Goal: Use online tool/utility: Utilize a website feature to perform a specific function

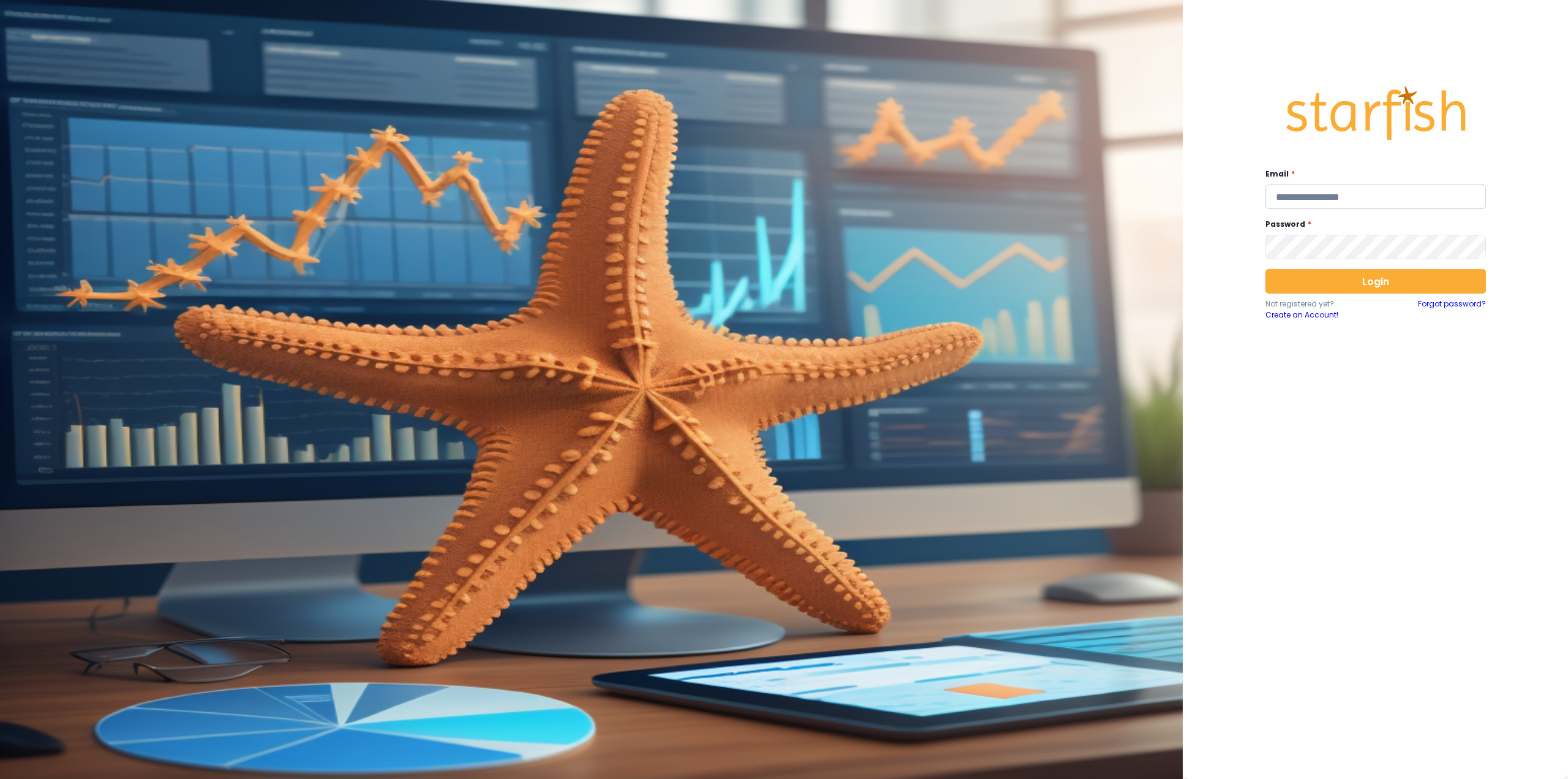
click at [1385, 200] on input "email" at bounding box center [1375, 196] width 221 height 24
type input "**********"
click at [1340, 283] on button "Login" at bounding box center [1375, 281] width 221 height 24
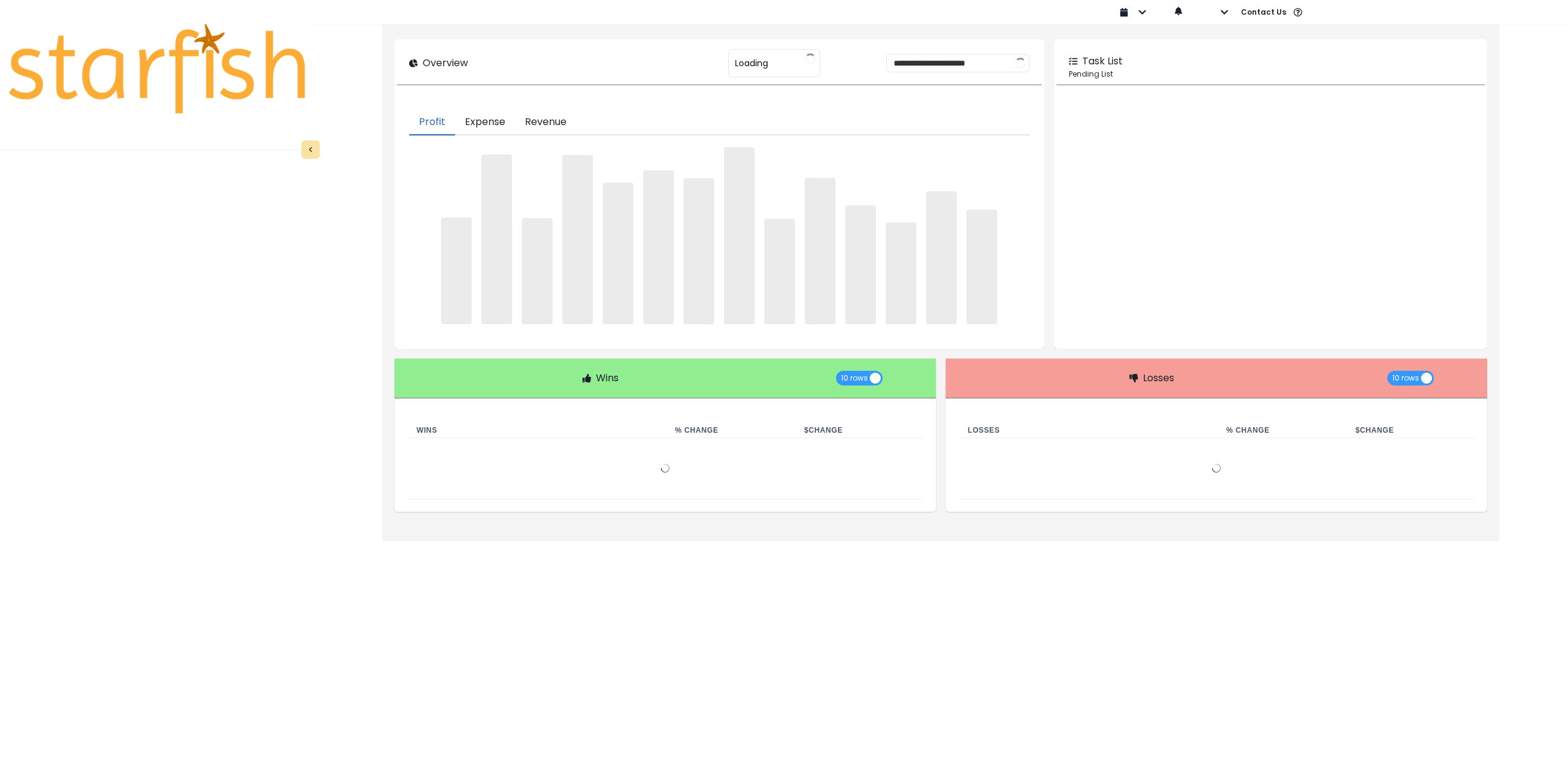
type input "********"
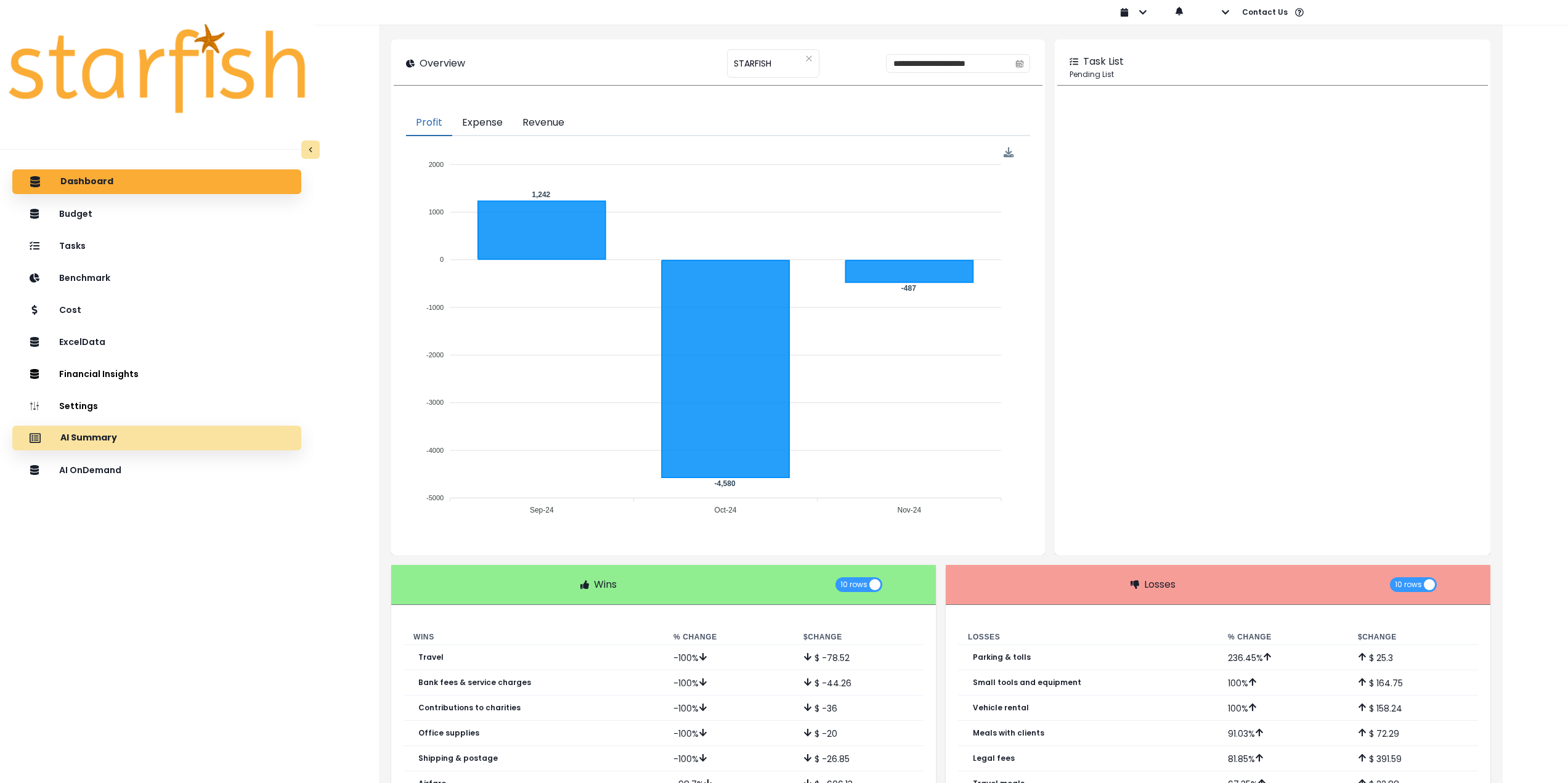
click at [129, 434] on div "AI Summary" at bounding box center [157, 438] width 269 height 26
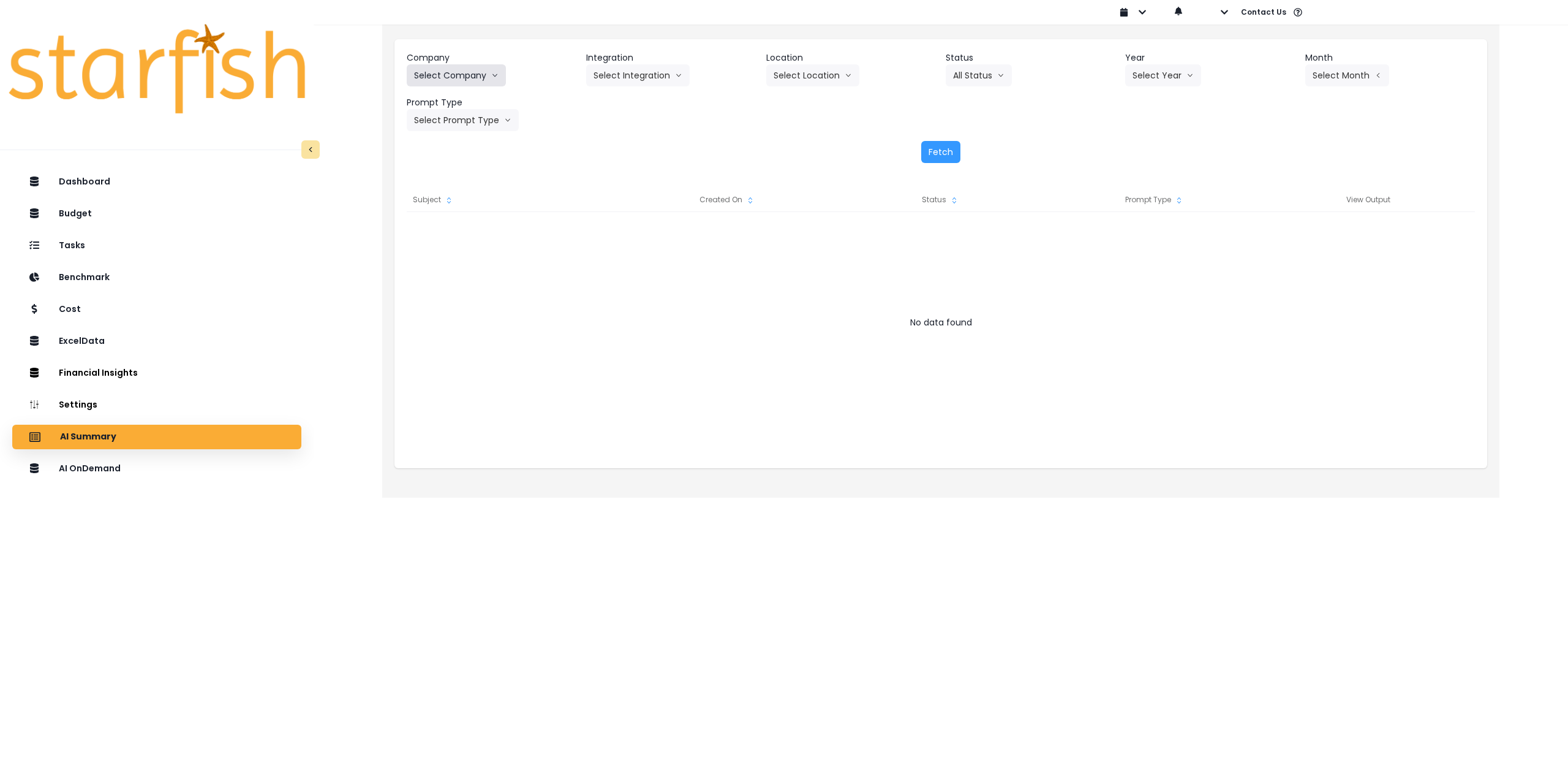
click at [460, 76] on button "Select Company" at bounding box center [456, 75] width 99 height 22
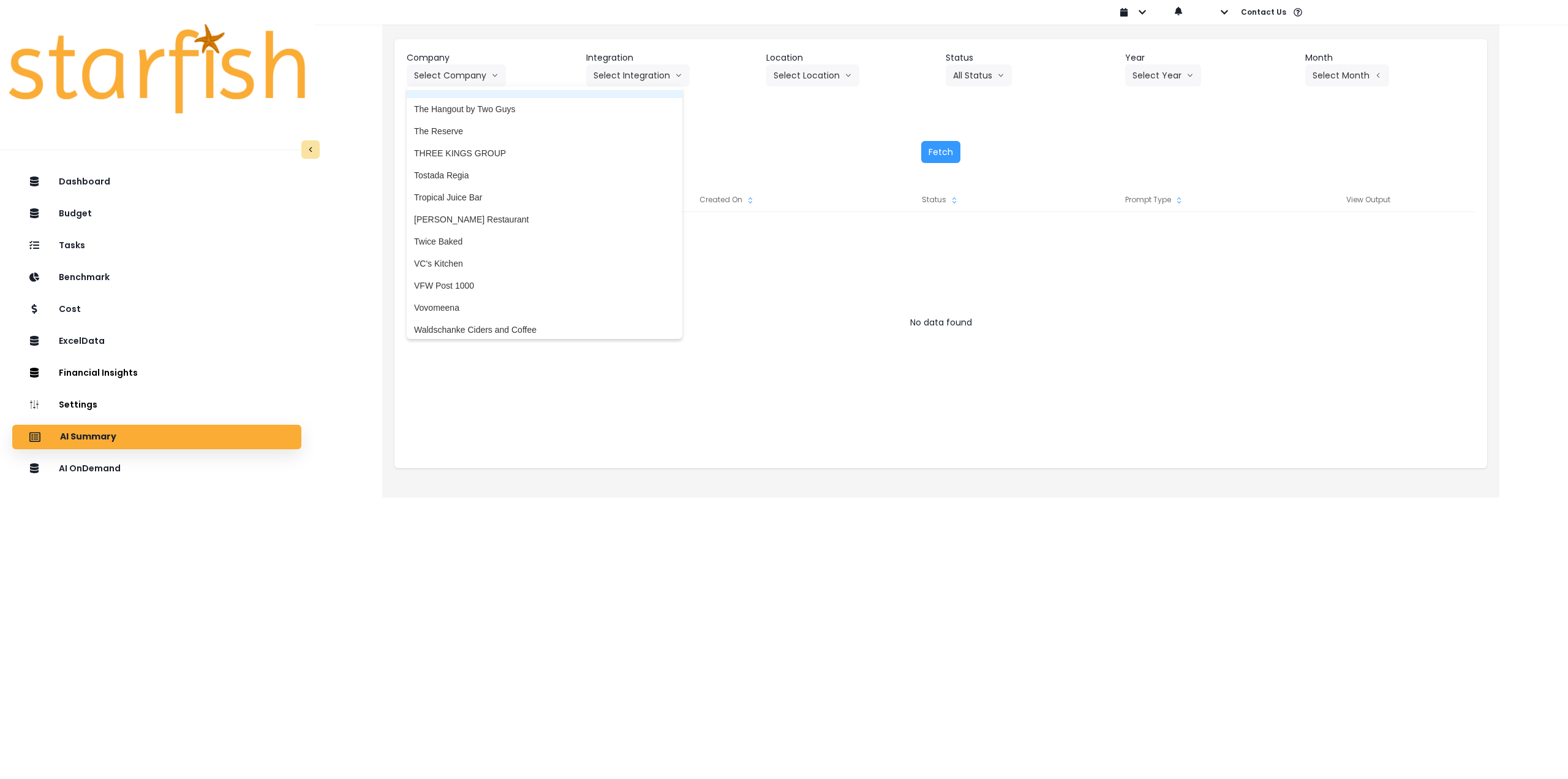
scroll to position [2845, 0]
click at [498, 212] on span "[PERSON_NAME] Restaurant" at bounding box center [544, 212] width 261 height 12
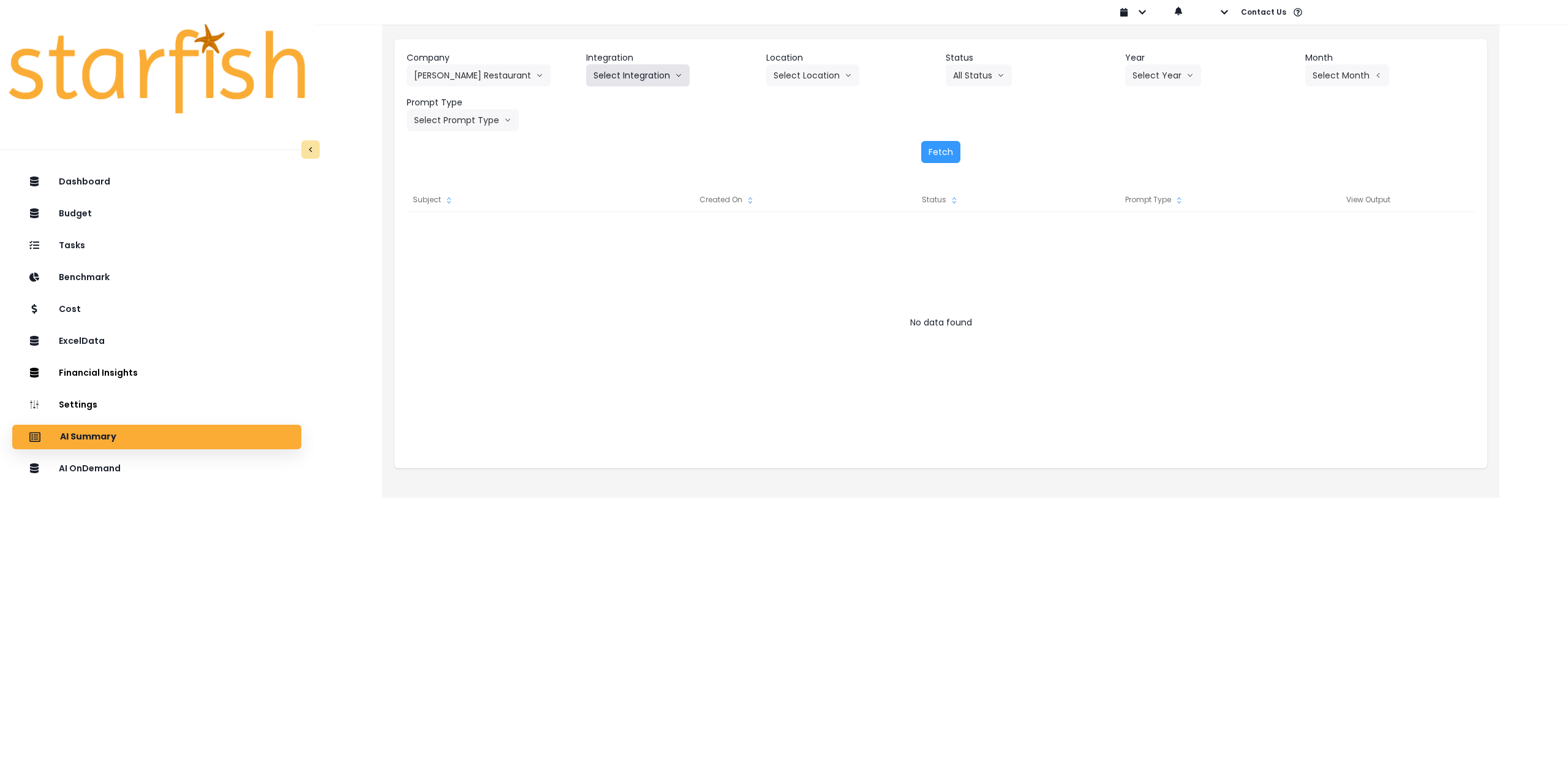
click at [638, 84] on button "Select Integration" at bounding box center [637, 75] width 103 height 22
drag, startPoint x: 600, startPoint y: 105, endPoint x: 646, endPoint y: 98, distance: 46.5
click at [601, 105] on span "R365" at bounding box center [604, 101] width 20 height 12
click at [797, 79] on button "Select Location" at bounding box center [813, 75] width 93 height 22
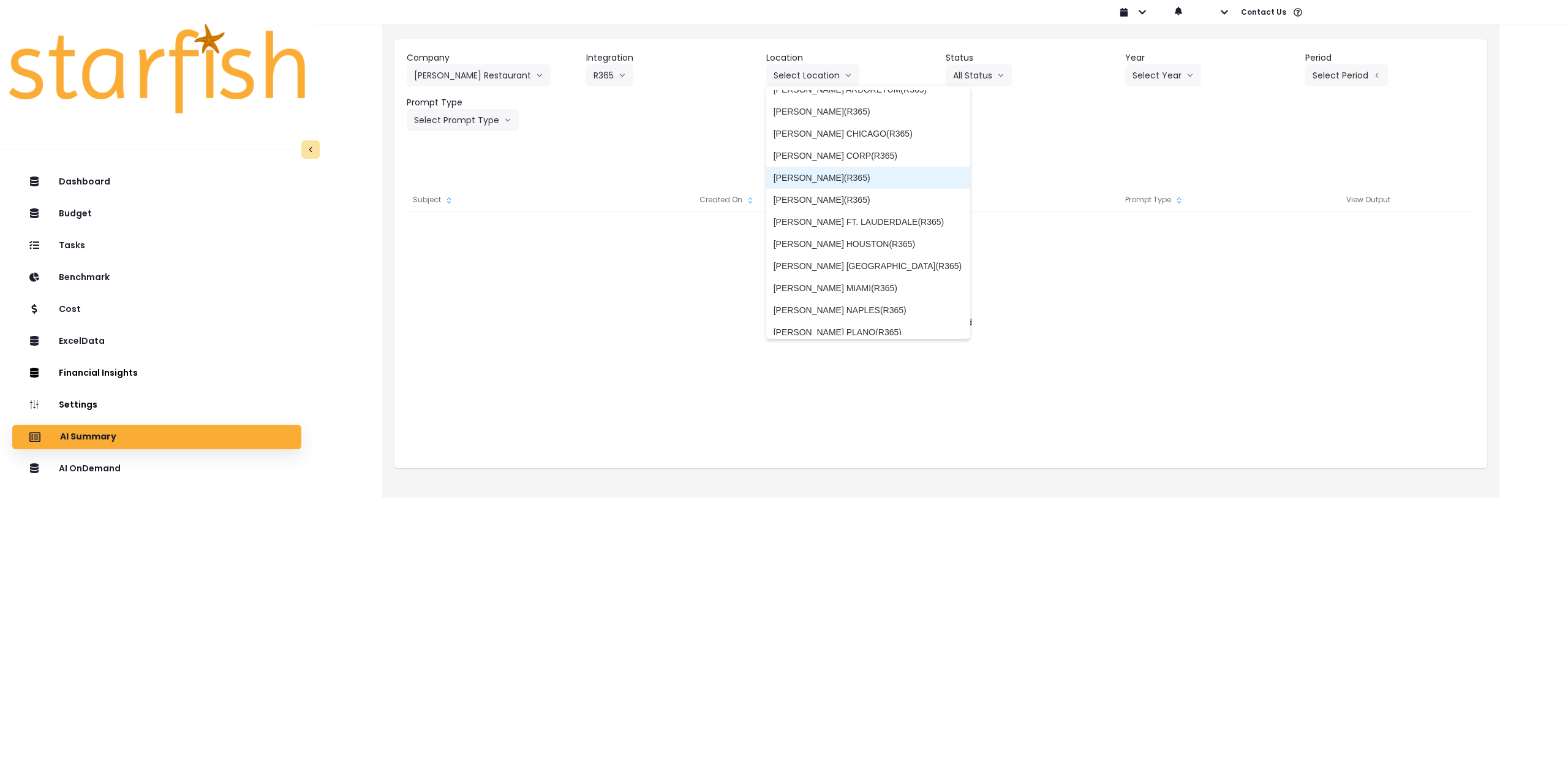
scroll to position [61, 0]
click at [869, 233] on span "[PERSON_NAME] HOUSTON(R365)" at bounding box center [868, 239] width 190 height 12
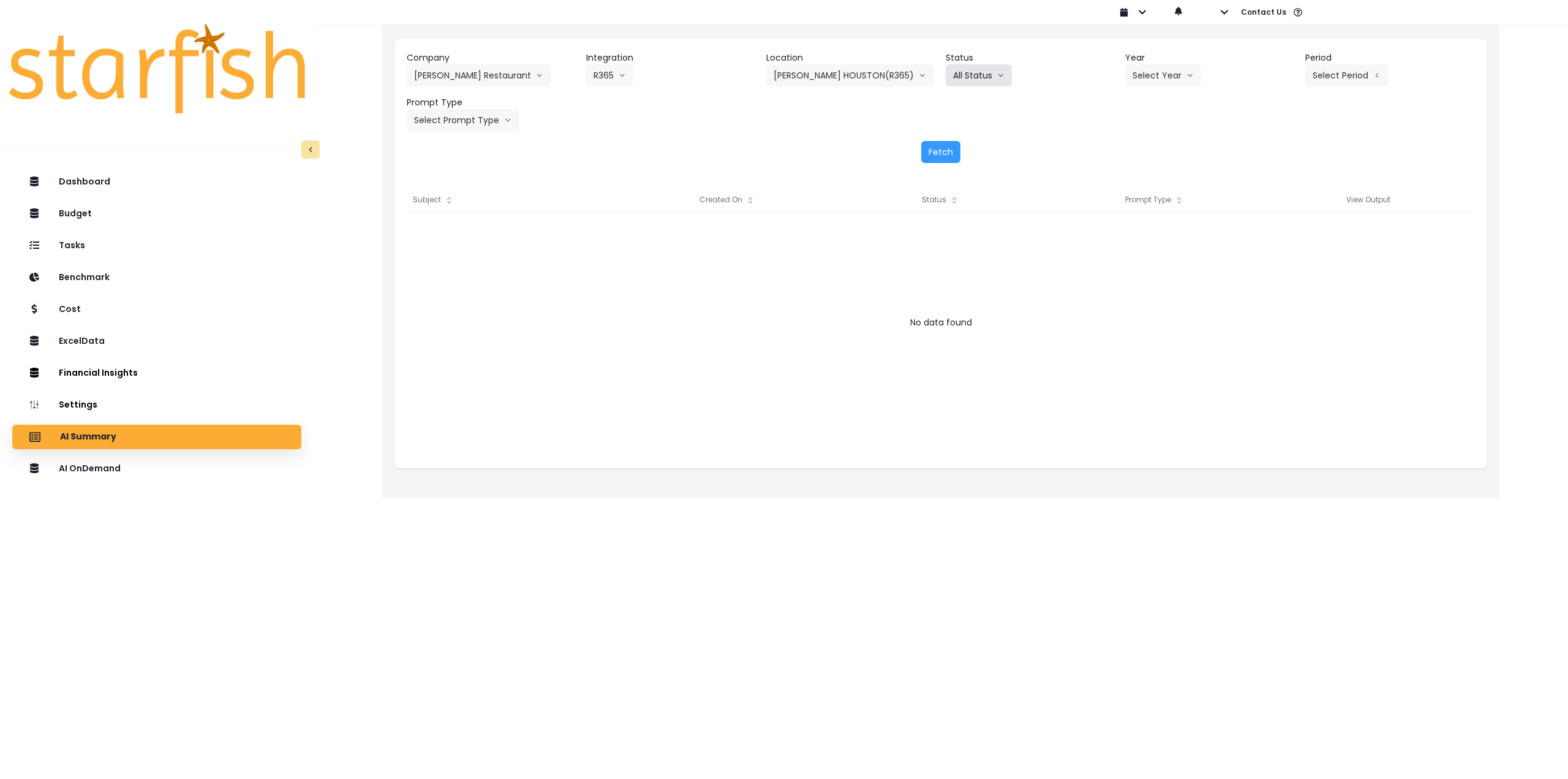
click at [994, 79] on button "All Status" at bounding box center [979, 75] width 66 height 22
click at [1160, 82] on button "Select Year" at bounding box center [1162, 75] width 76 height 22
click at [1142, 151] on span "2025" at bounding box center [1142, 145] width 19 height 12
click at [1356, 84] on button "Select Period" at bounding box center [1346, 75] width 83 height 22
click at [1335, 70] on button "Select Period" at bounding box center [1346, 75] width 83 height 22
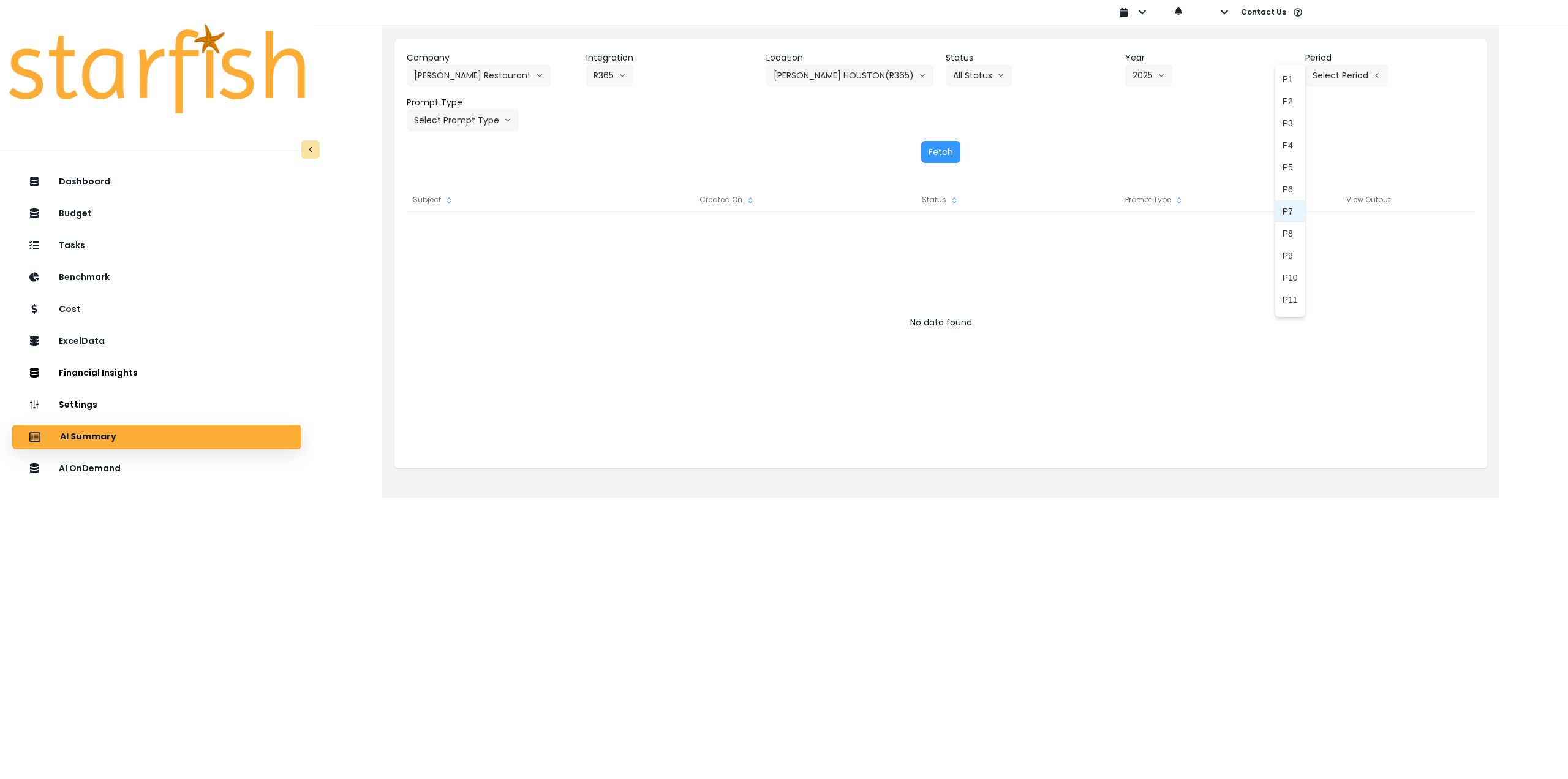
click at [1282, 235] on span "P8" at bounding box center [1290, 233] width 15 height 12
click at [463, 116] on button "Select Prompt Type" at bounding box center [462, 120] width 112 height 22
click at [449, 230] on li "Monthly Summary" at bounding box center [449, 234] width 84 height 22
click at [935, 149] on button "Fetch" at bounding box center [941, 151] width 39 height 22
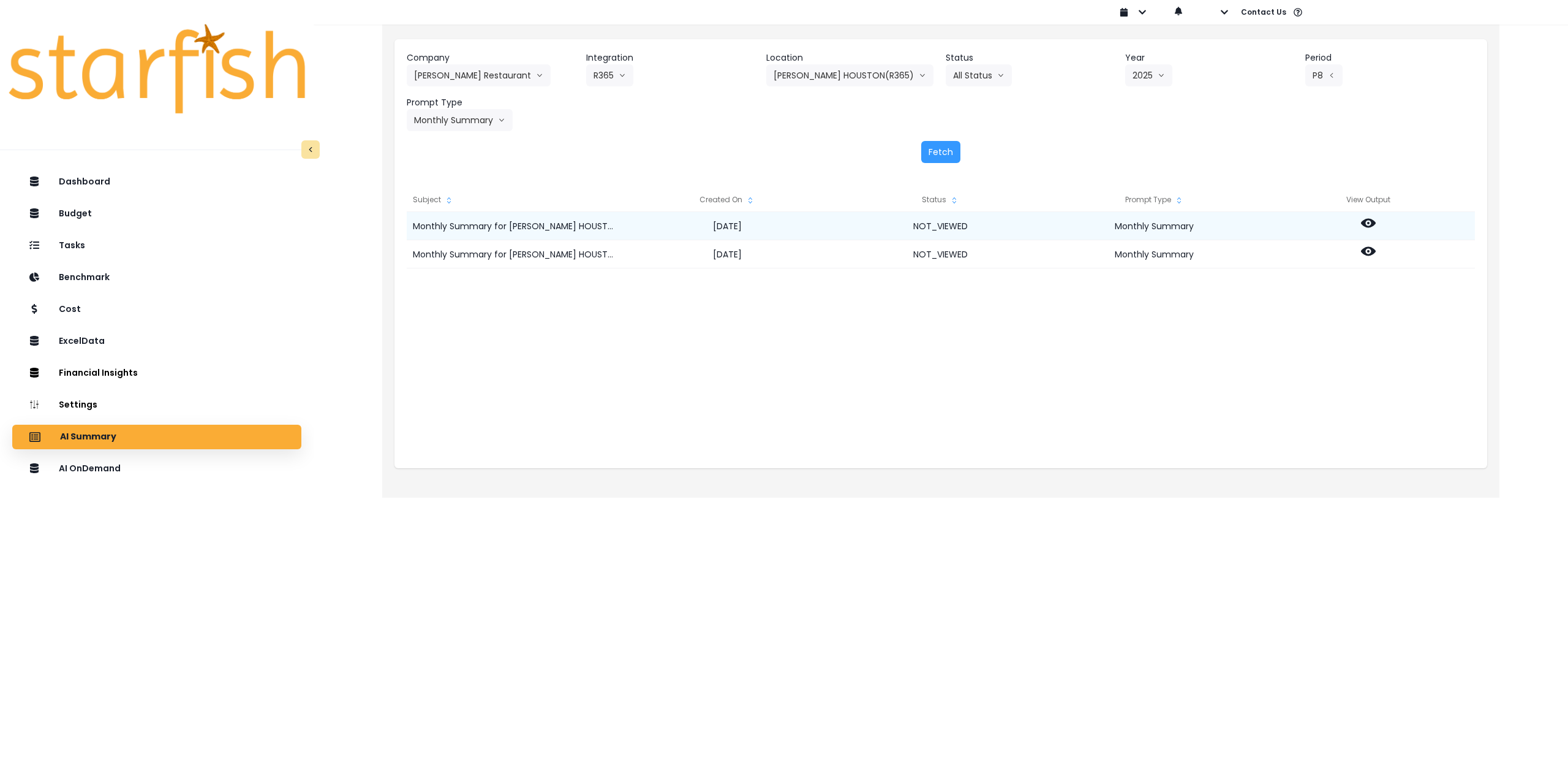
click at [1374, 221] on icon at bounding box center [1368, 223] width 15 height 9
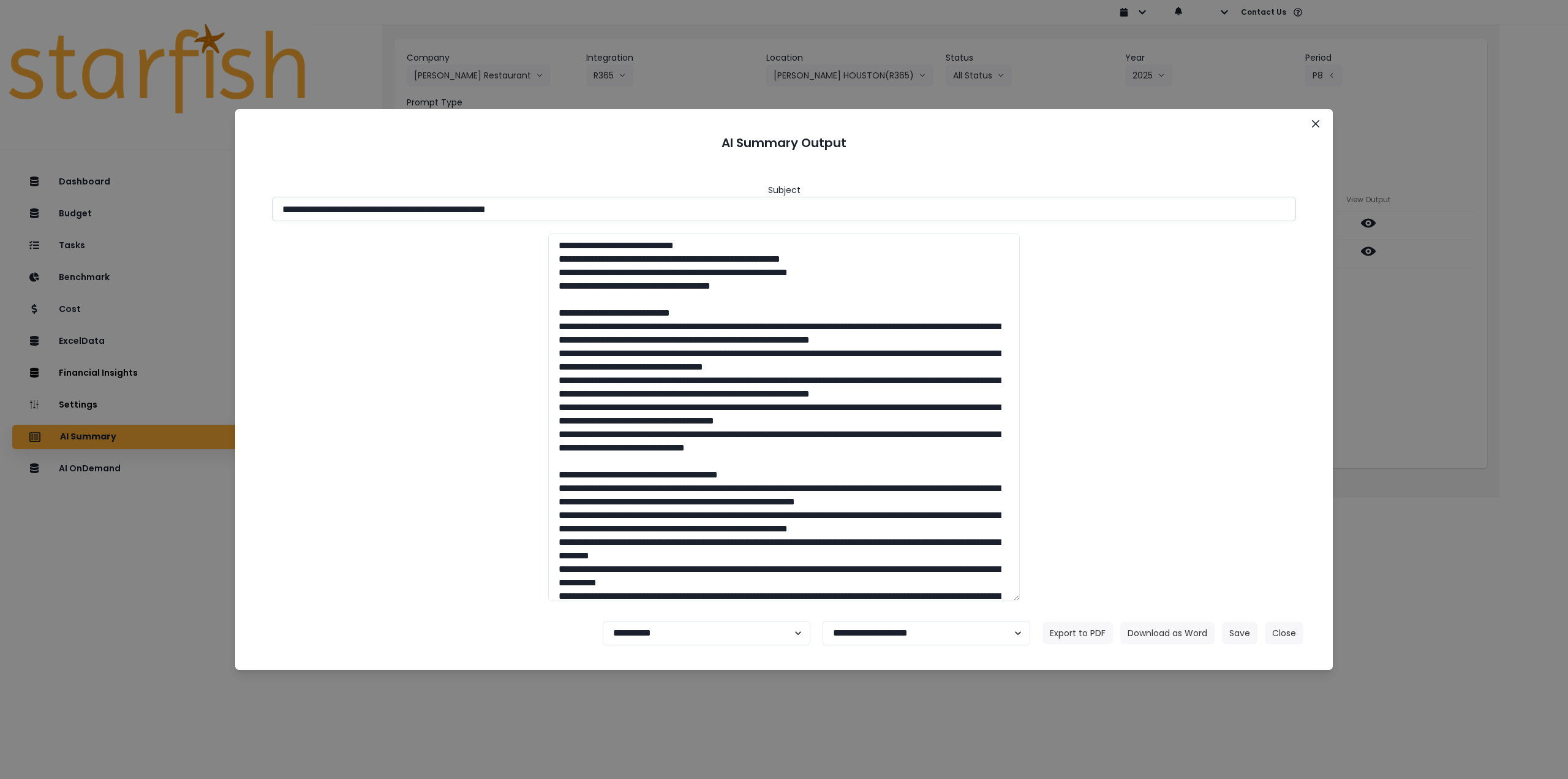
drag, startPoint x: 392, startPoint y: 206, endPoint x: 668, endPoint y: 209, distance: 276.0
click at [668, 209] on input "**********" at bounding box center [784, 209] width 1024 height 24
click at [1163, 634] on button "Download as Word" at bounding box center [1167, 633] width 94 height 22
drag, startPoint x: 1430, startPoint y: 357, endPoint x: 1416, endPoint y: 343, distance: 19.8
click at [1430, 357] on div "**********" at bounding box center [784, 389] width 1568 height 779
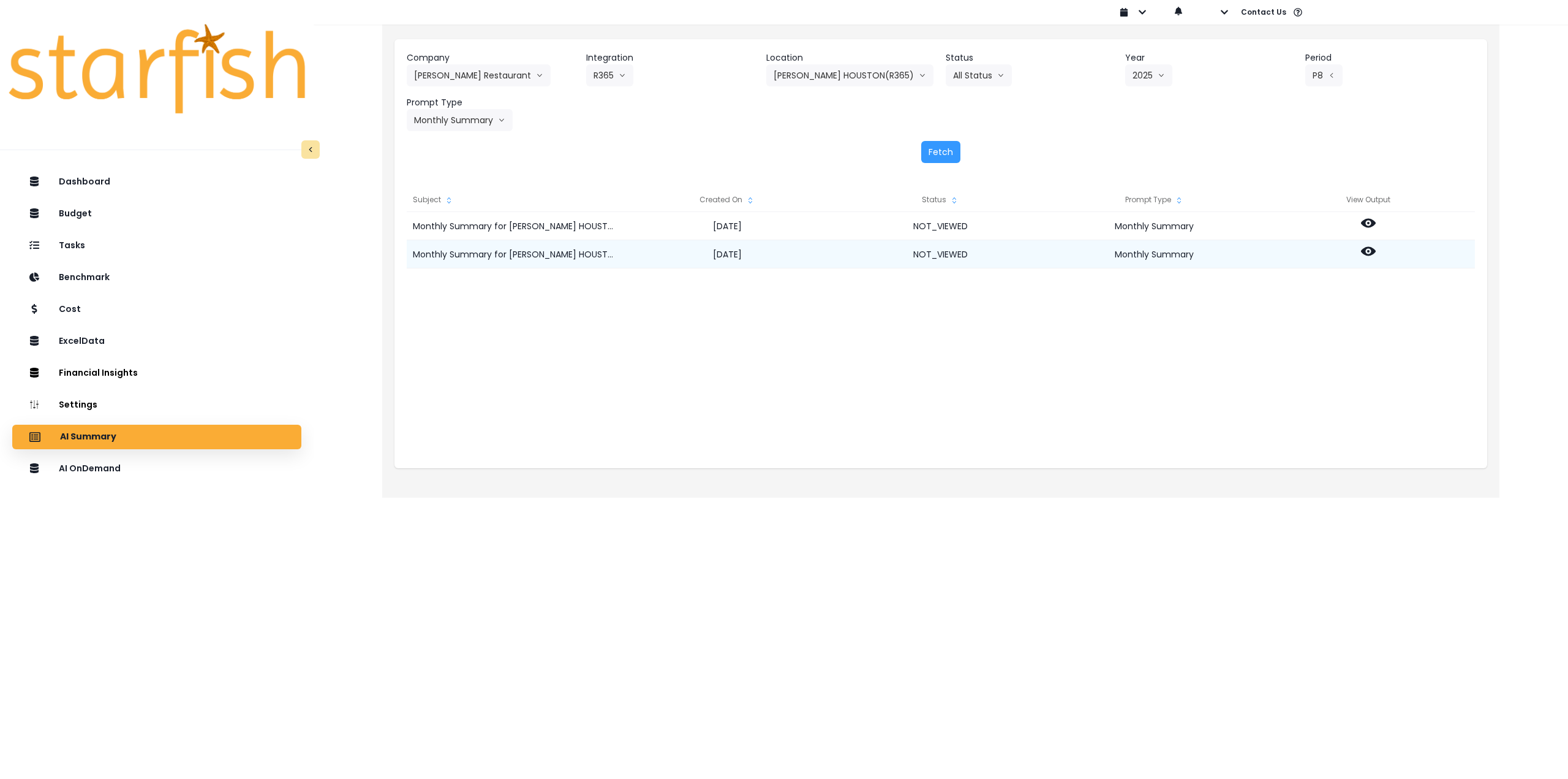
click at [1370, 249] on icon at bounding box center [1368, 251] width 15 height 15
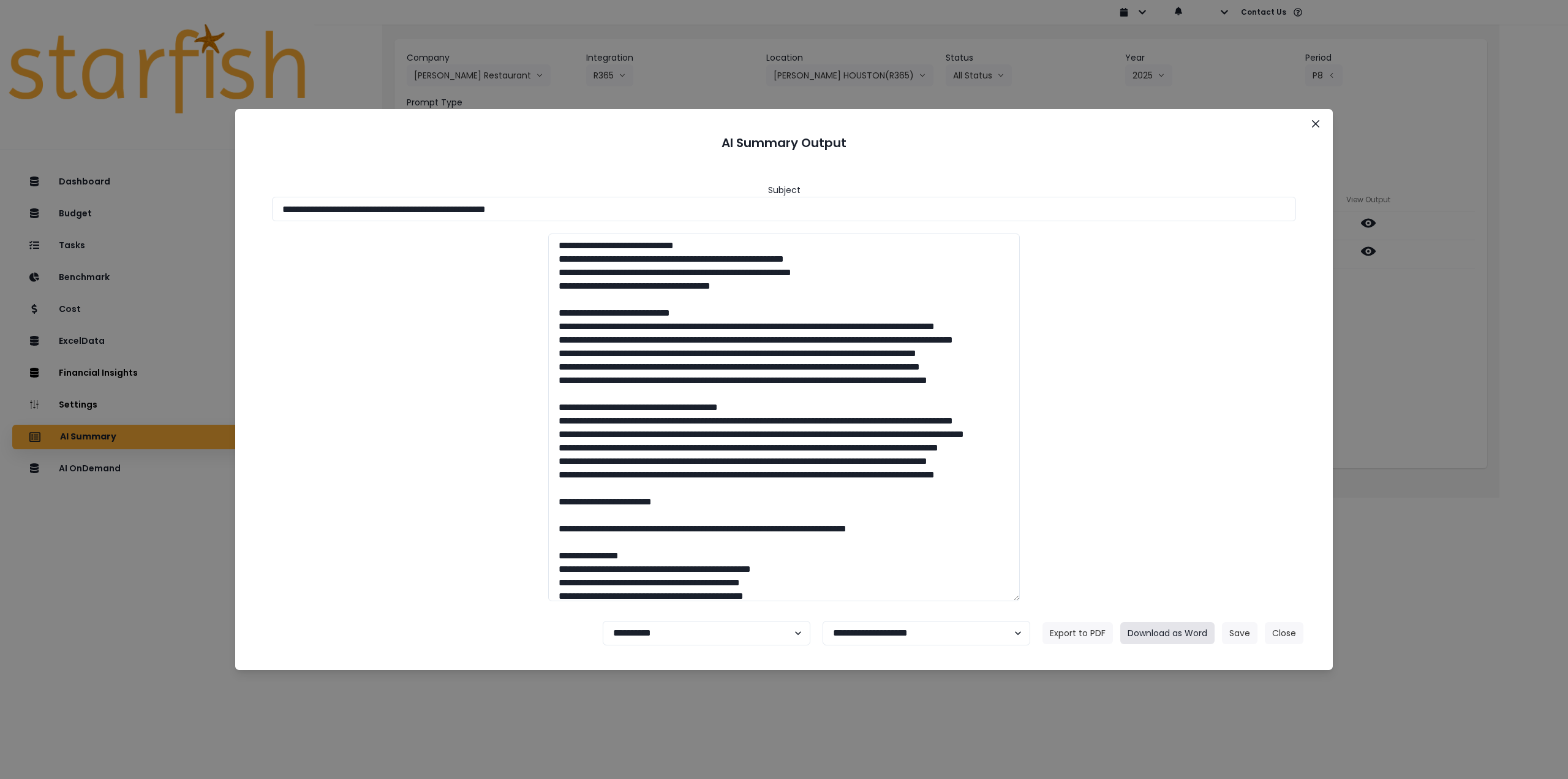
click at [1159, 626] on button "Download as Word" at bounding box center [1167, 633] width 94 height 22
click at [1319, 122] on icon "Close" at bounding box center [1316, 124] width 8 height 8
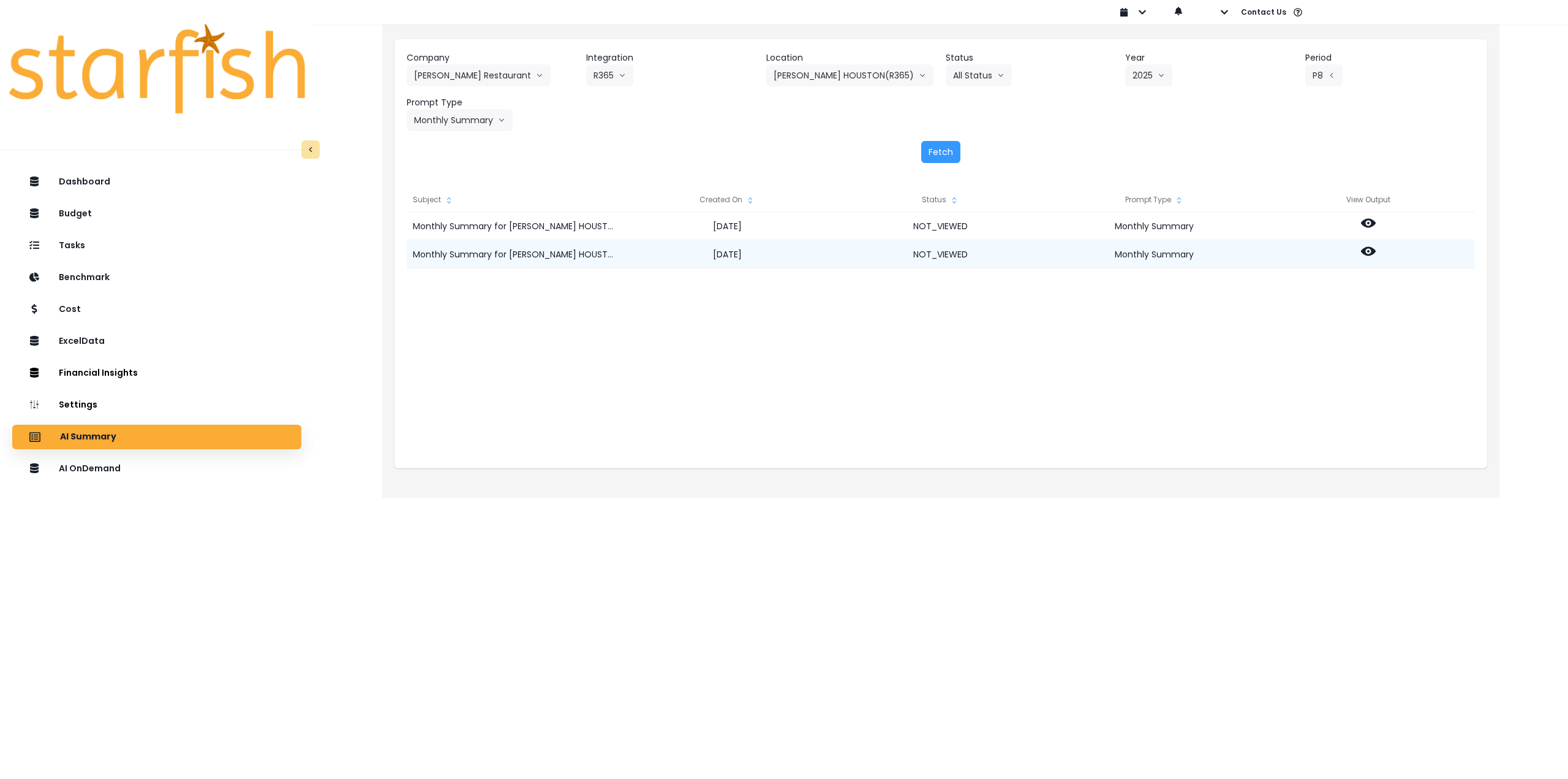
click at [1366, 252] on icon at bounding box center [1368, 251] width 15 height 15
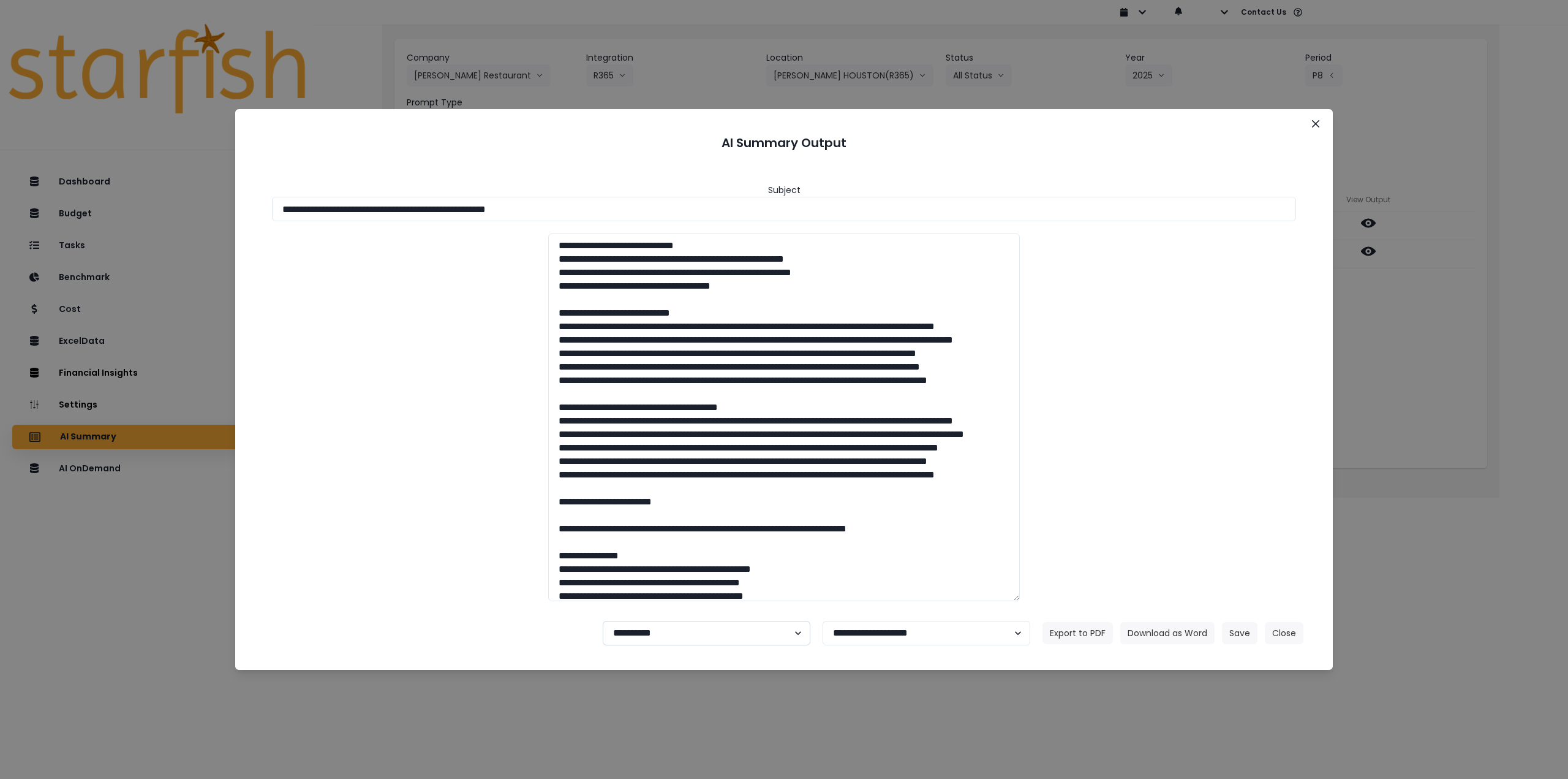
click at [698, 623] on select "**********" at bounding box center [707, 633] width 208 height 24
select select "********"
click at [603, 621] on select "**********" at bounding box center [707, 633] width 208 height 24
click at [1245, 633] on button "Save" at bounding box center [1239, 633] width 35 height 22
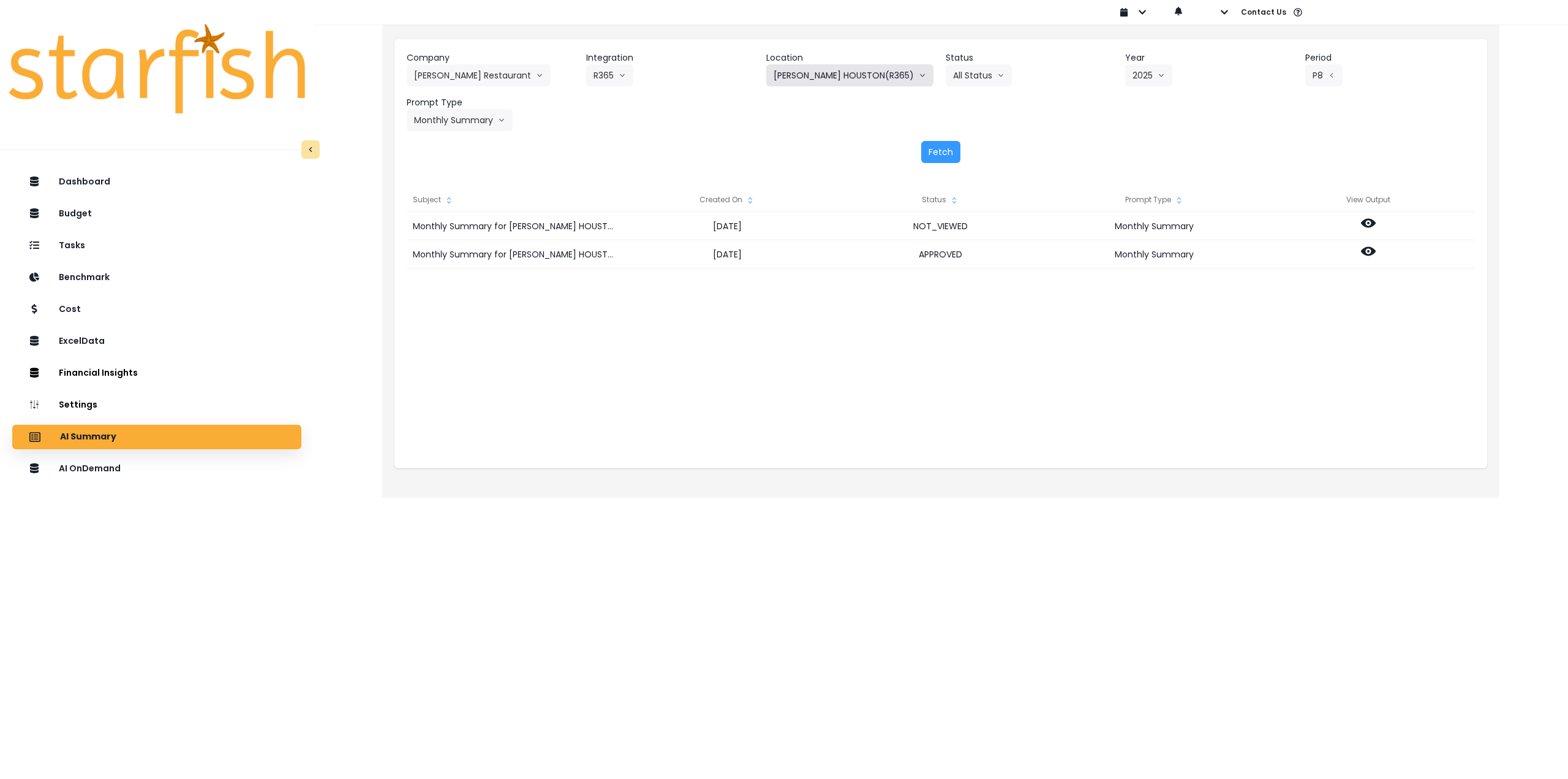
click at [841, 70] on button "[PERSON_NAME] HOUSTON(R365)" at bounding box center [850, 75] width 167 height 22
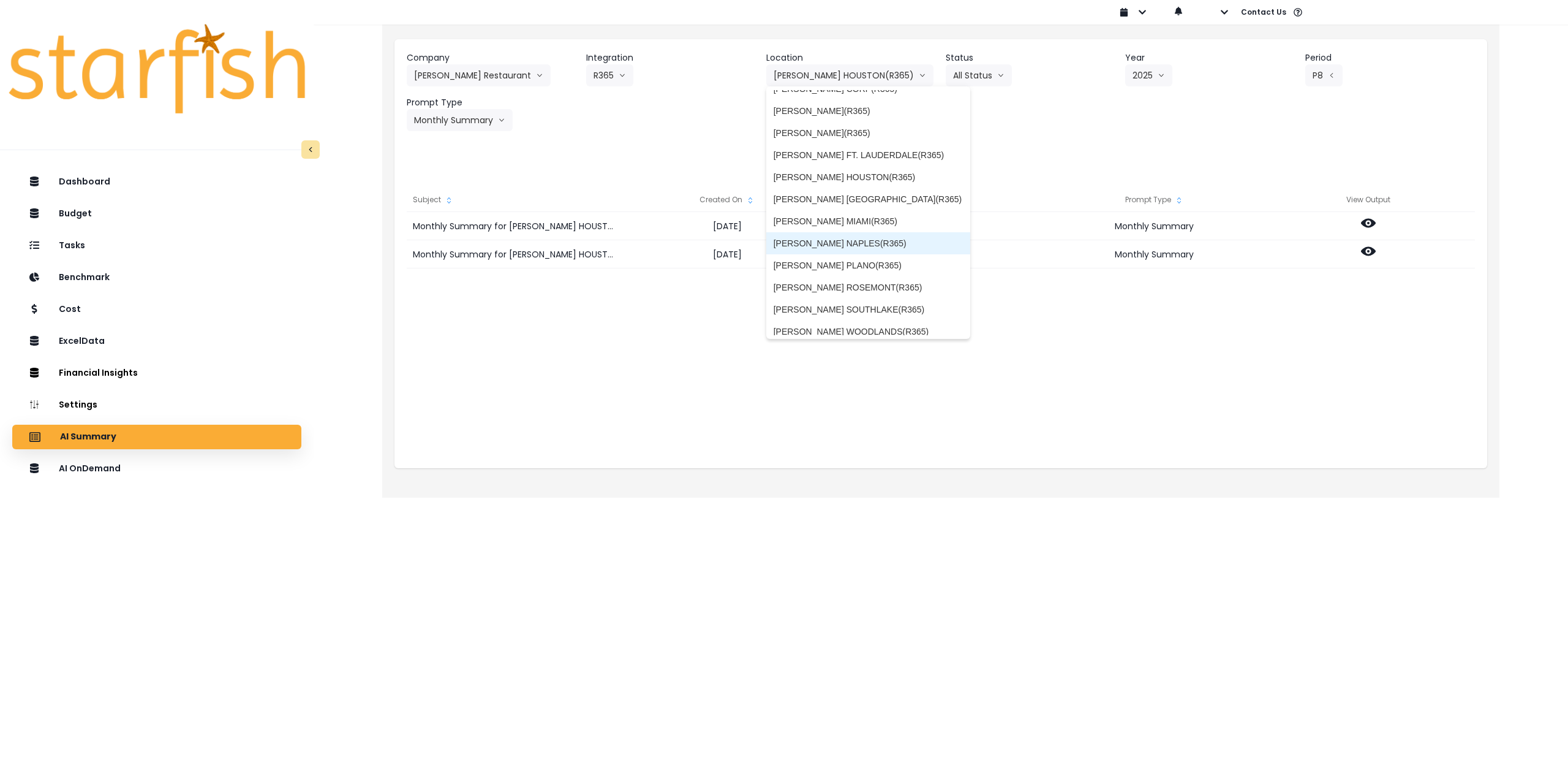
scroll to position [130, 0]
click at [865, 216] on span "[PERSON_NAME] MIAMI(R365)" at bounding box center [868, 214] width 190 height 12
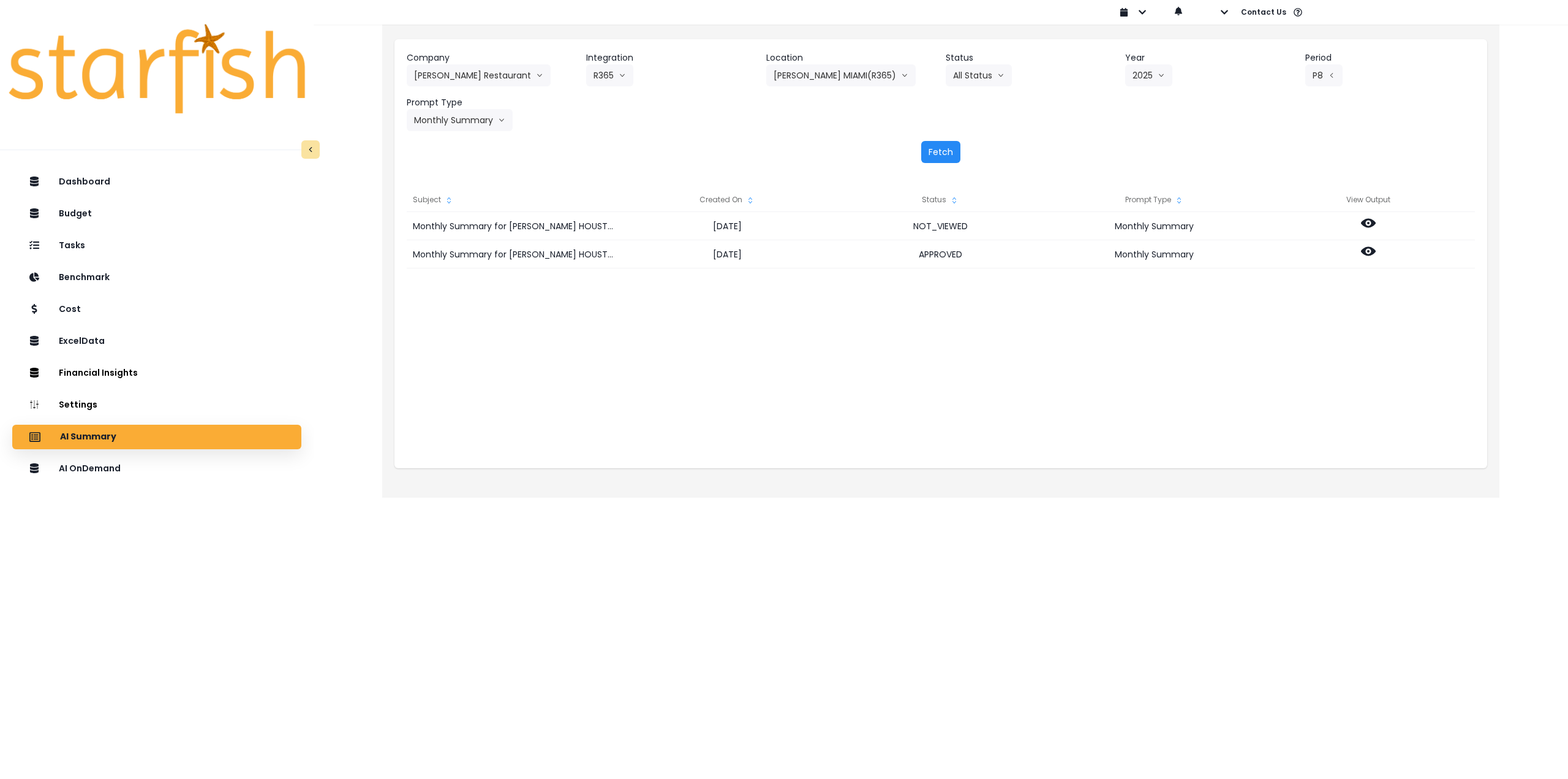
click at [934, 157] on button "Fetch" at bounding box center [941, 151] width 39 height 22
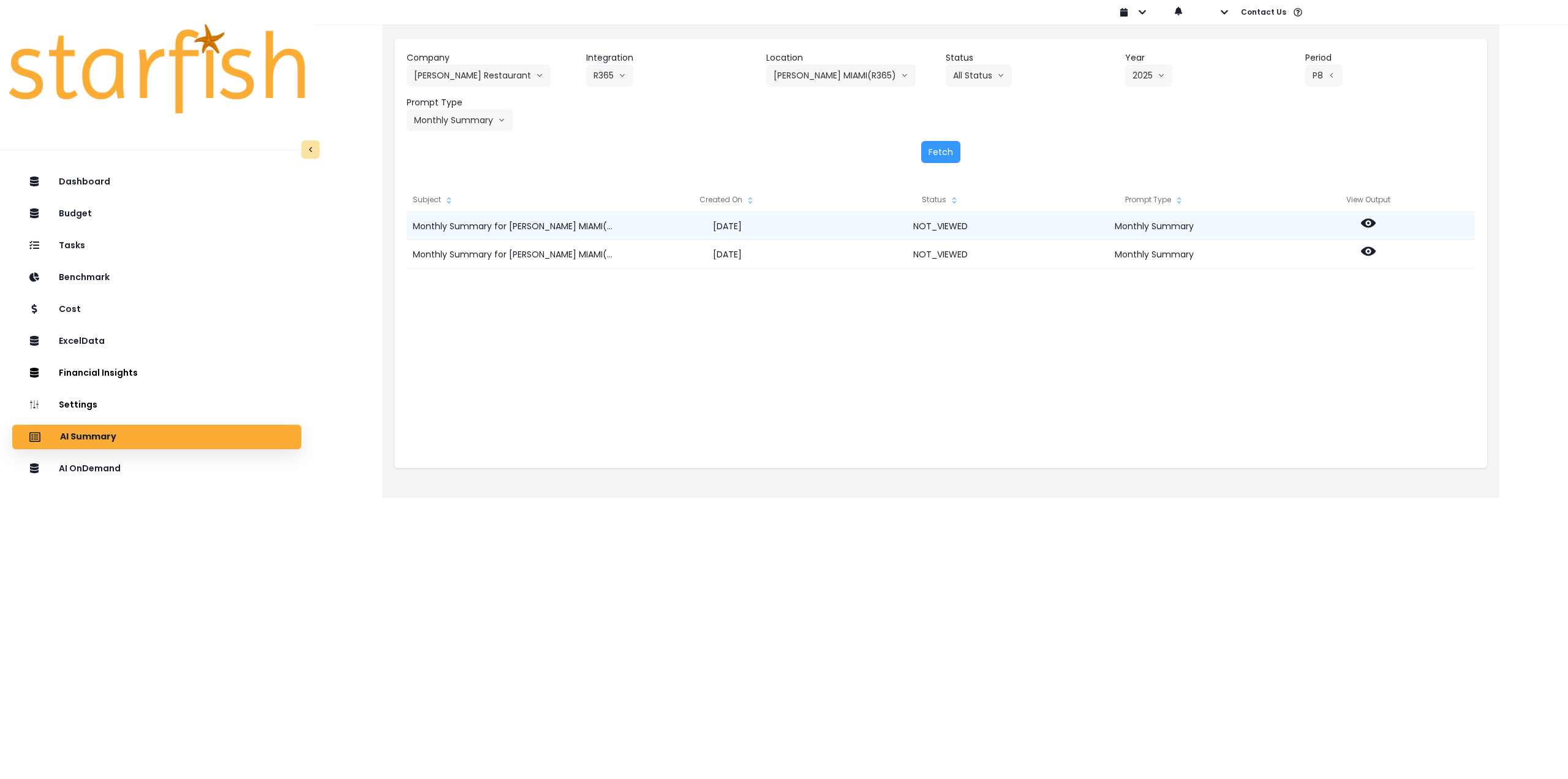
click at [1365, 225] on icon at bounding box center [1368, 223] width 15 height 9
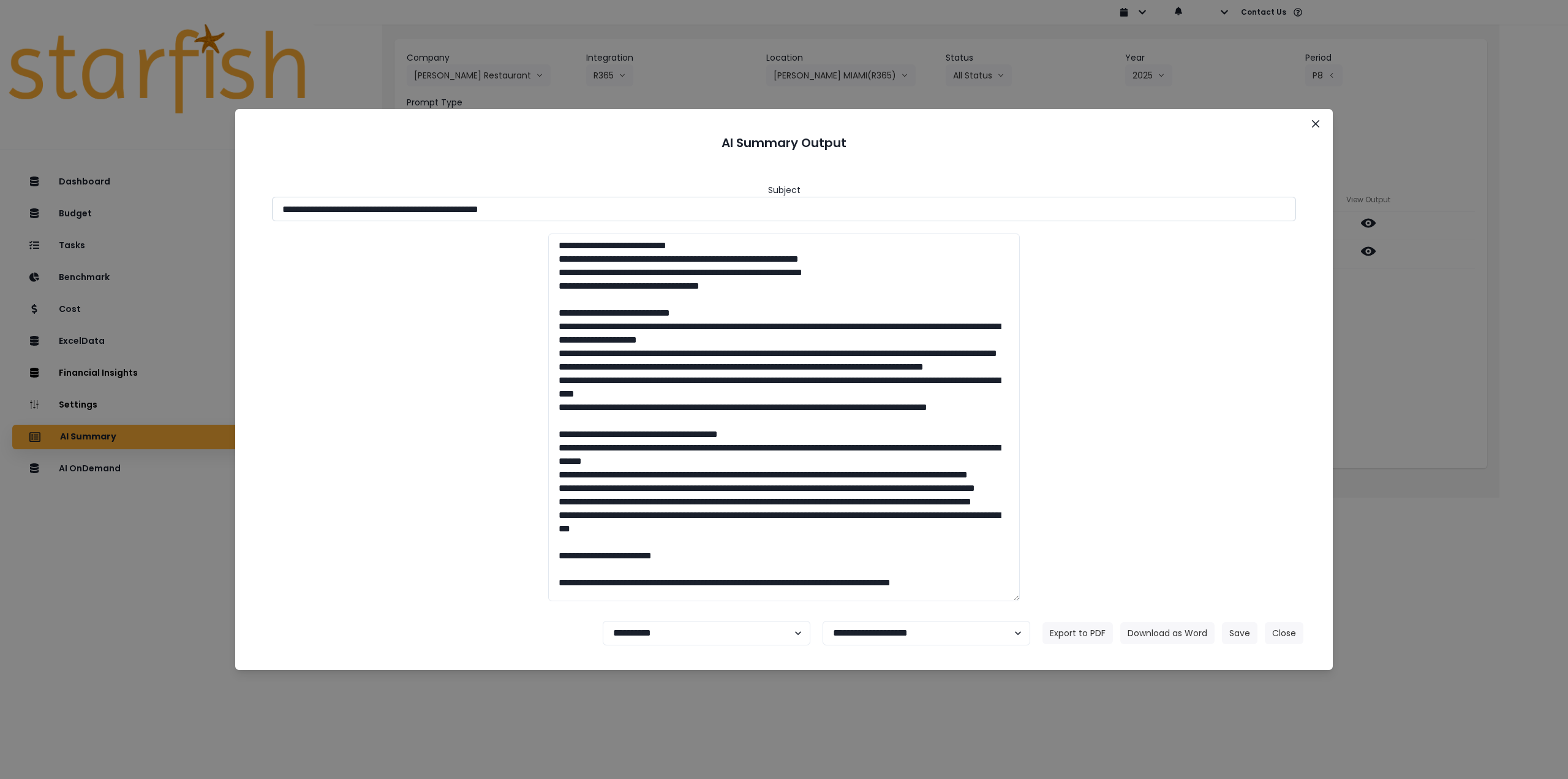
drag, startPoint x: 390, startPoint y: 208, endPoint x: 627, endPoint y: 209, distance: 237.0
click at [627, 209] on input "**********" at bounding box center [784, 209] width 1024 height 24
click at [1163, 628] on button "Download as Word" at bounding box center [1167, 633] width 94 height 22
click at [1416, 369] on div "**********" at bounding box center [784, 389] width 1568 height 779
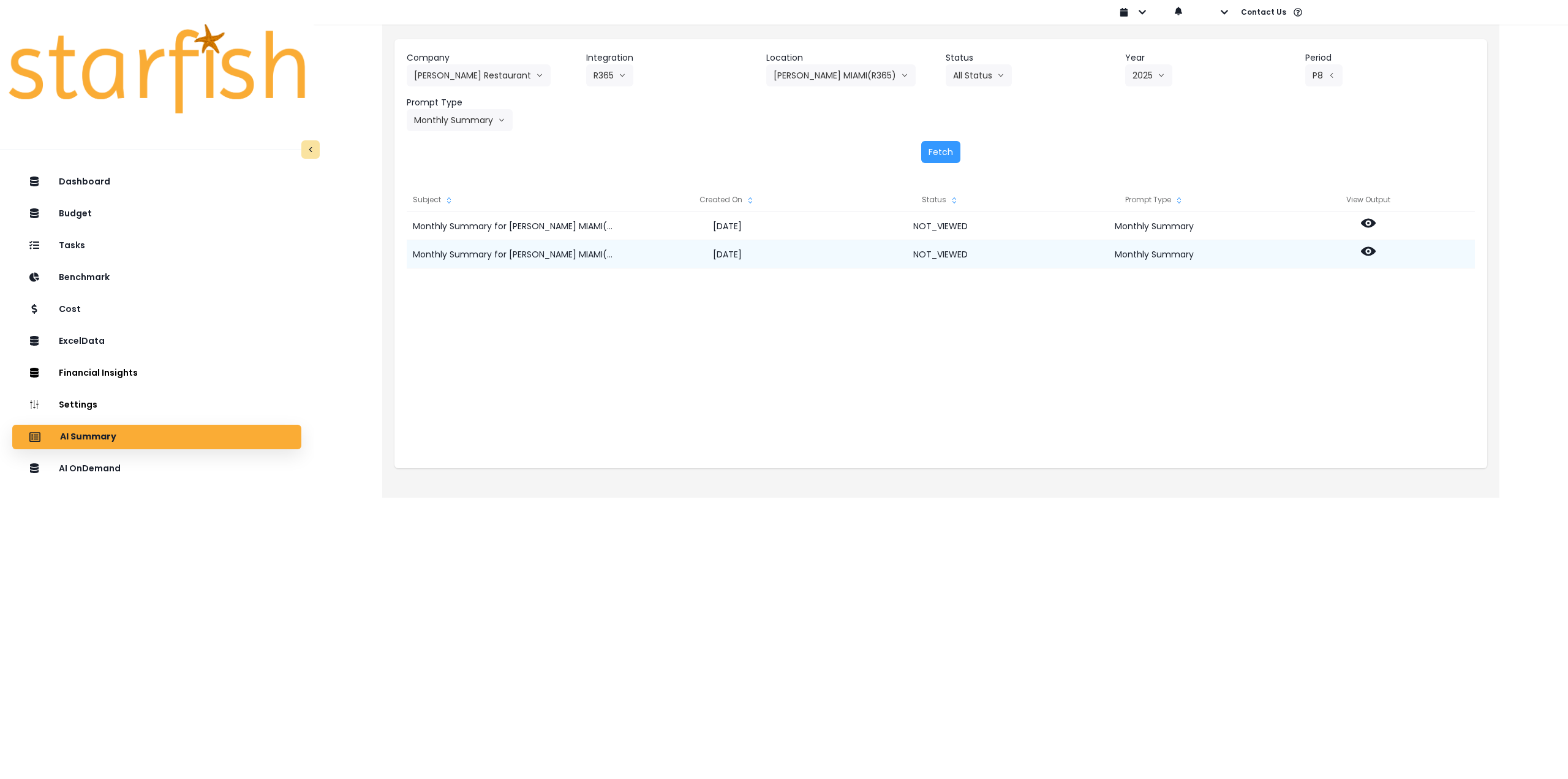
click at [1375, 248] on div at bounding box center [1368, 254] width 214 height 28
click at [1369, 248] on icon at bounding box center [1368, 251] width 15 height 15
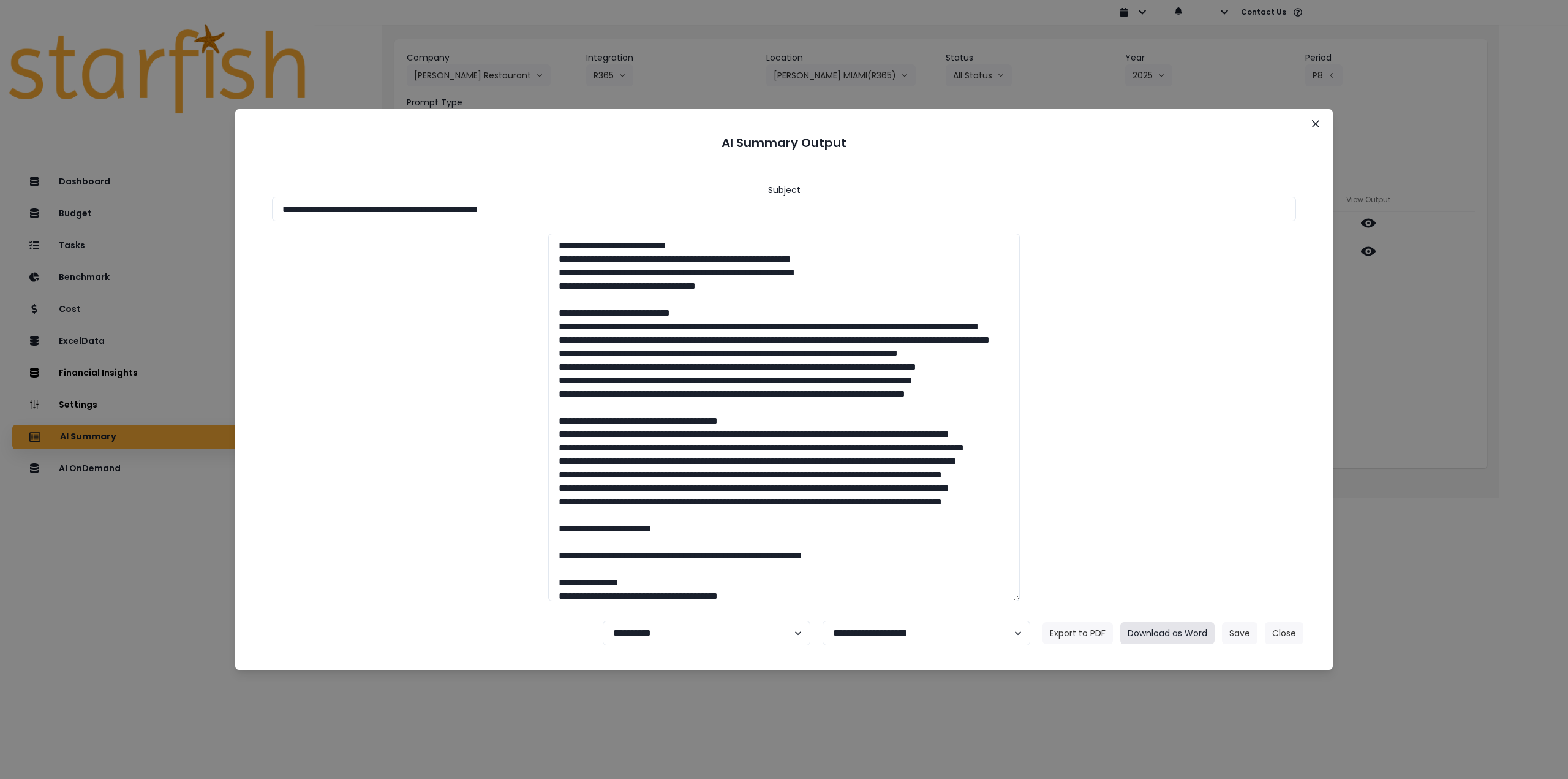
click at [1168, 634] on button "Download as Word" at bounding box center [1167, 633] width 94 height 22
